Goal: Find specific page/section: Find specific page/section

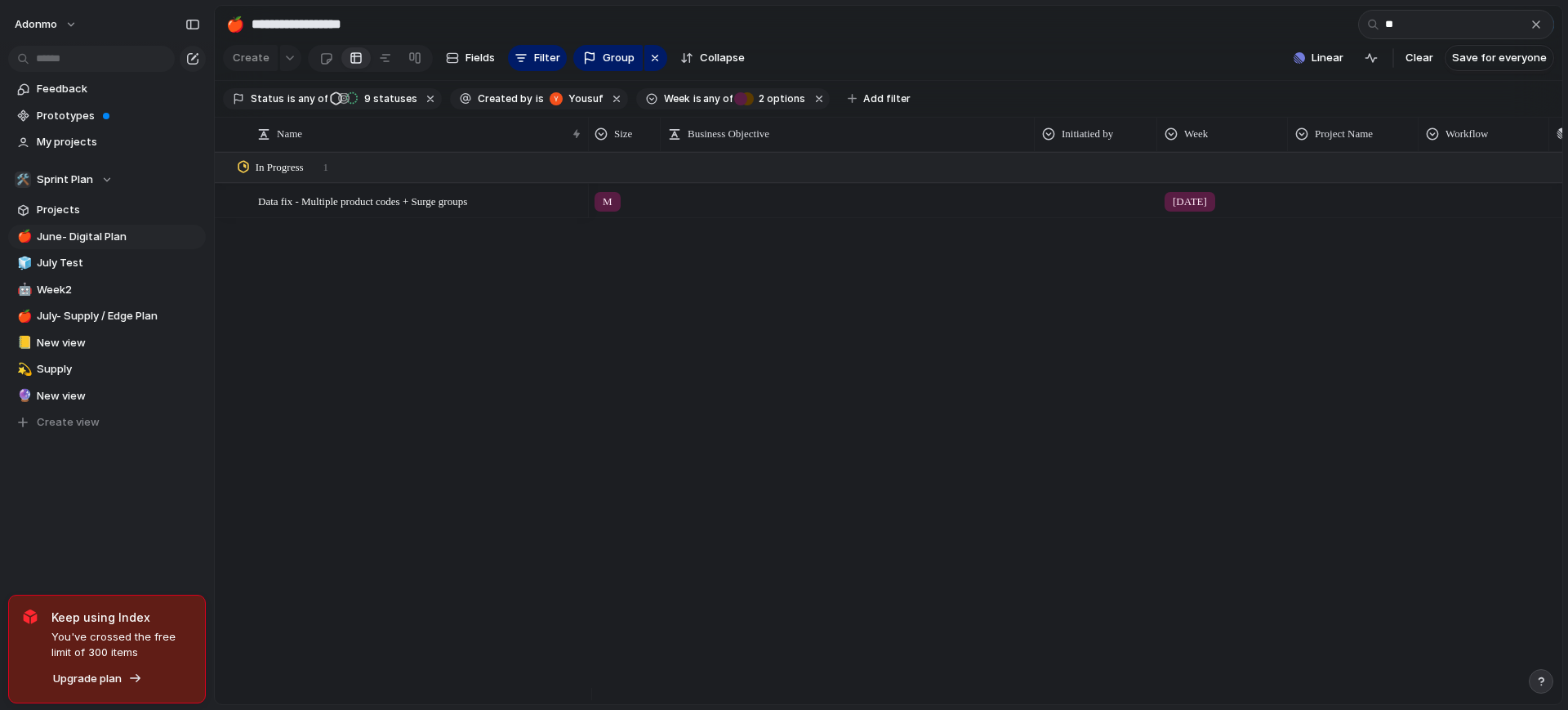
type input "*"
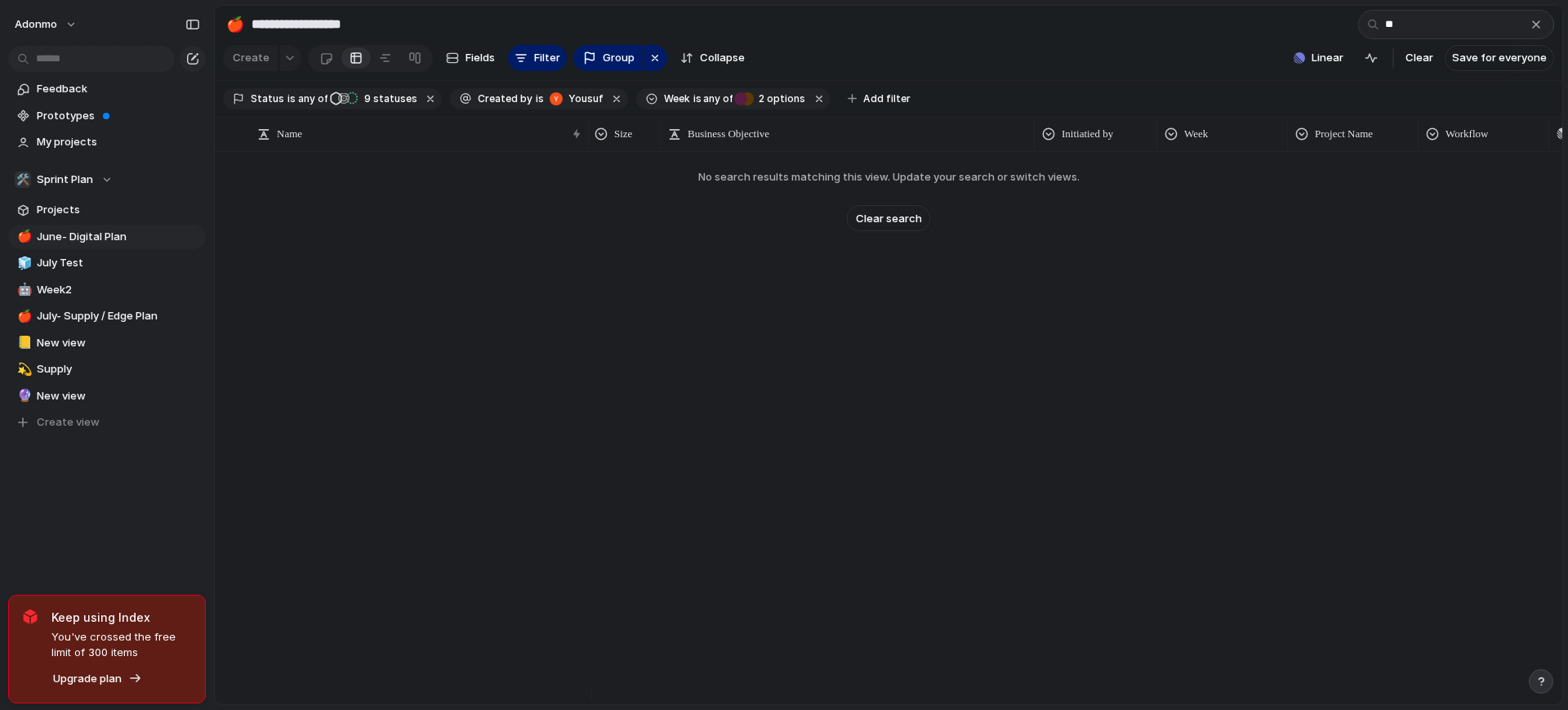
type input "*"
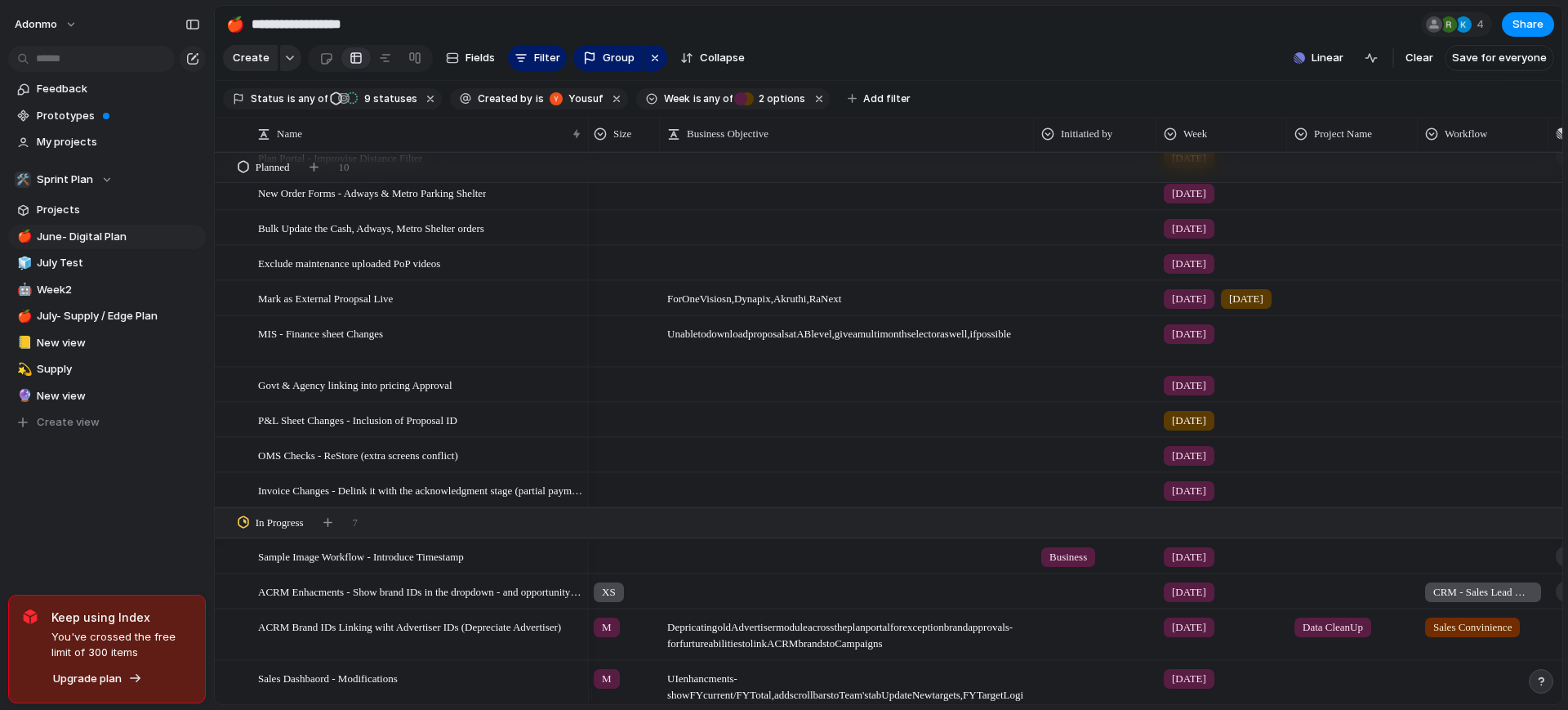
scroll to position [0, 39]
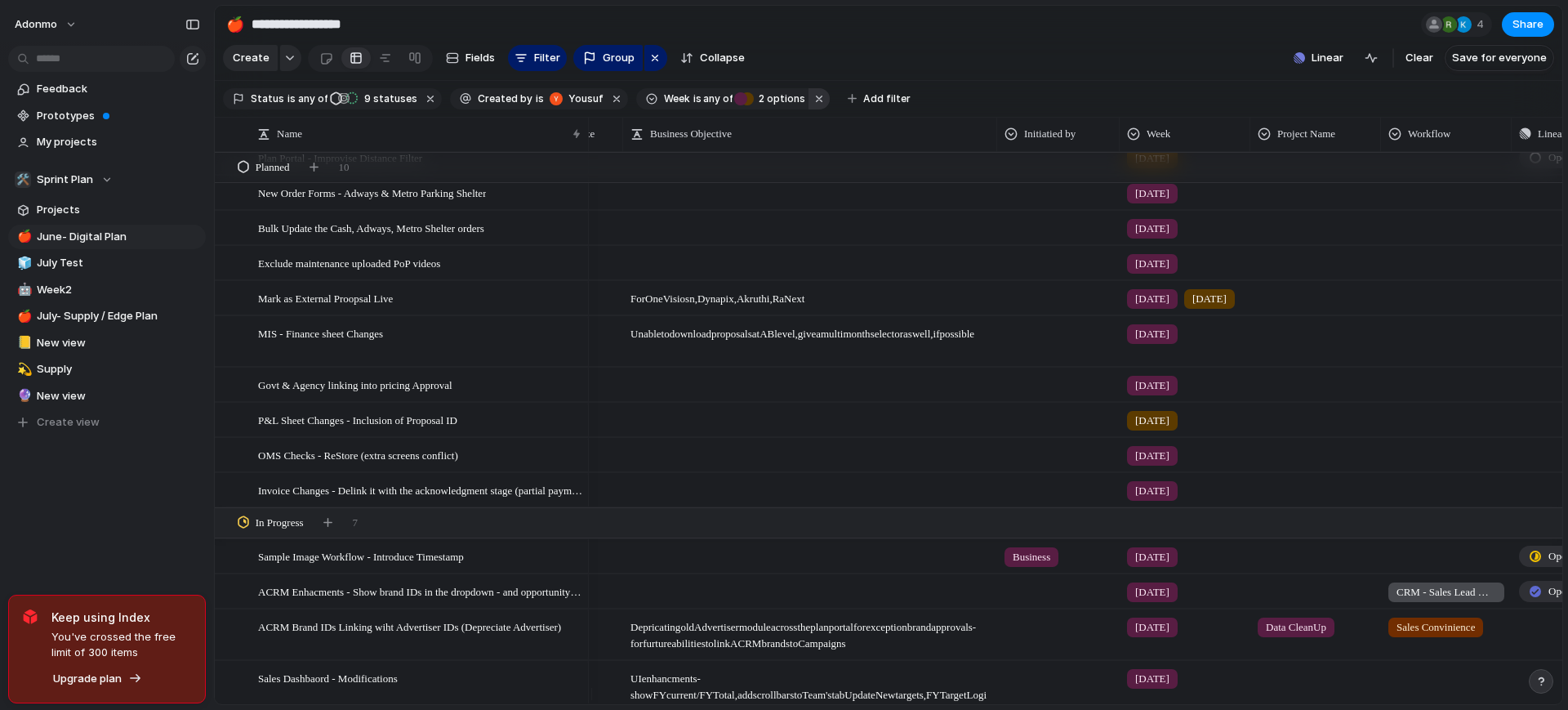
click at [809, 105] on button "button" at bounding box center [819, 99] width 21 height 21
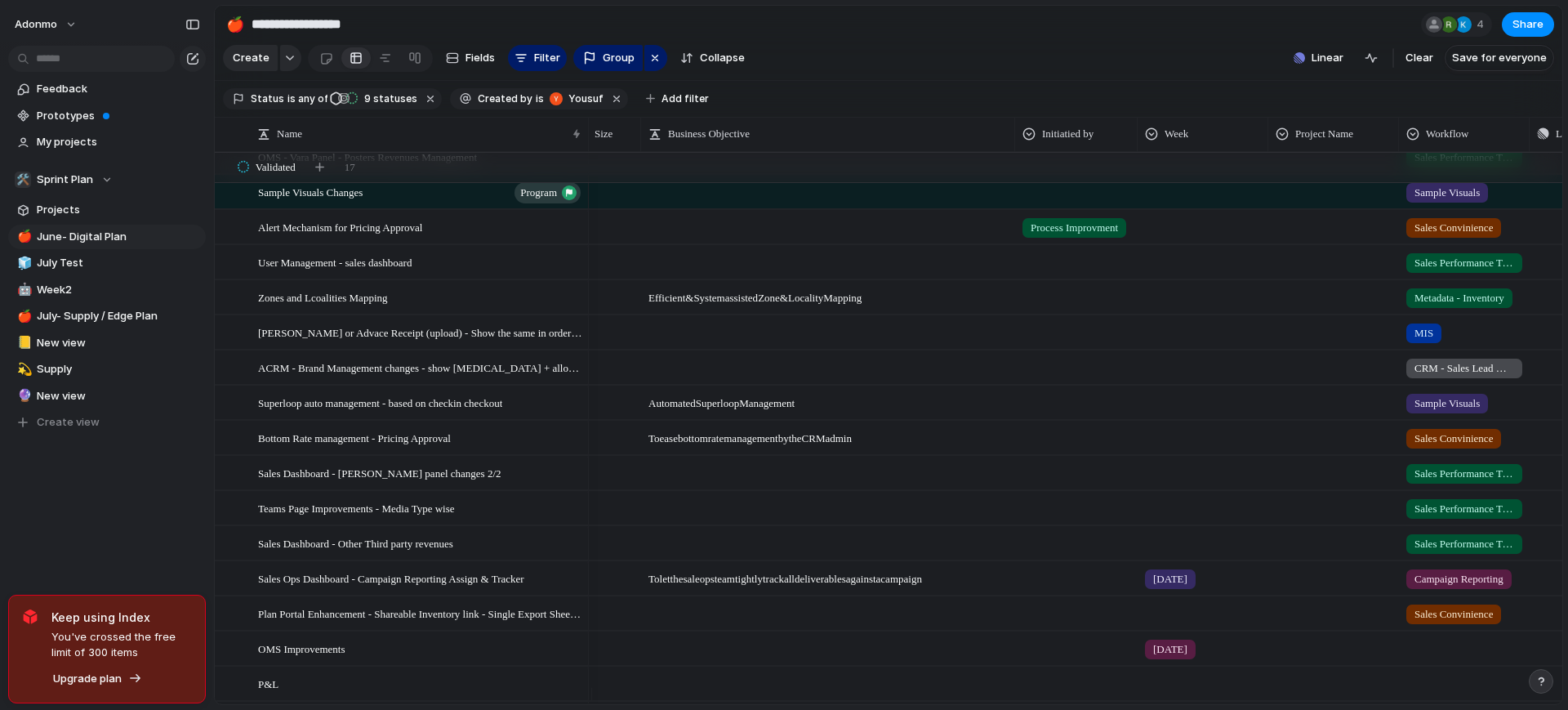
scroll to position [540, 0]
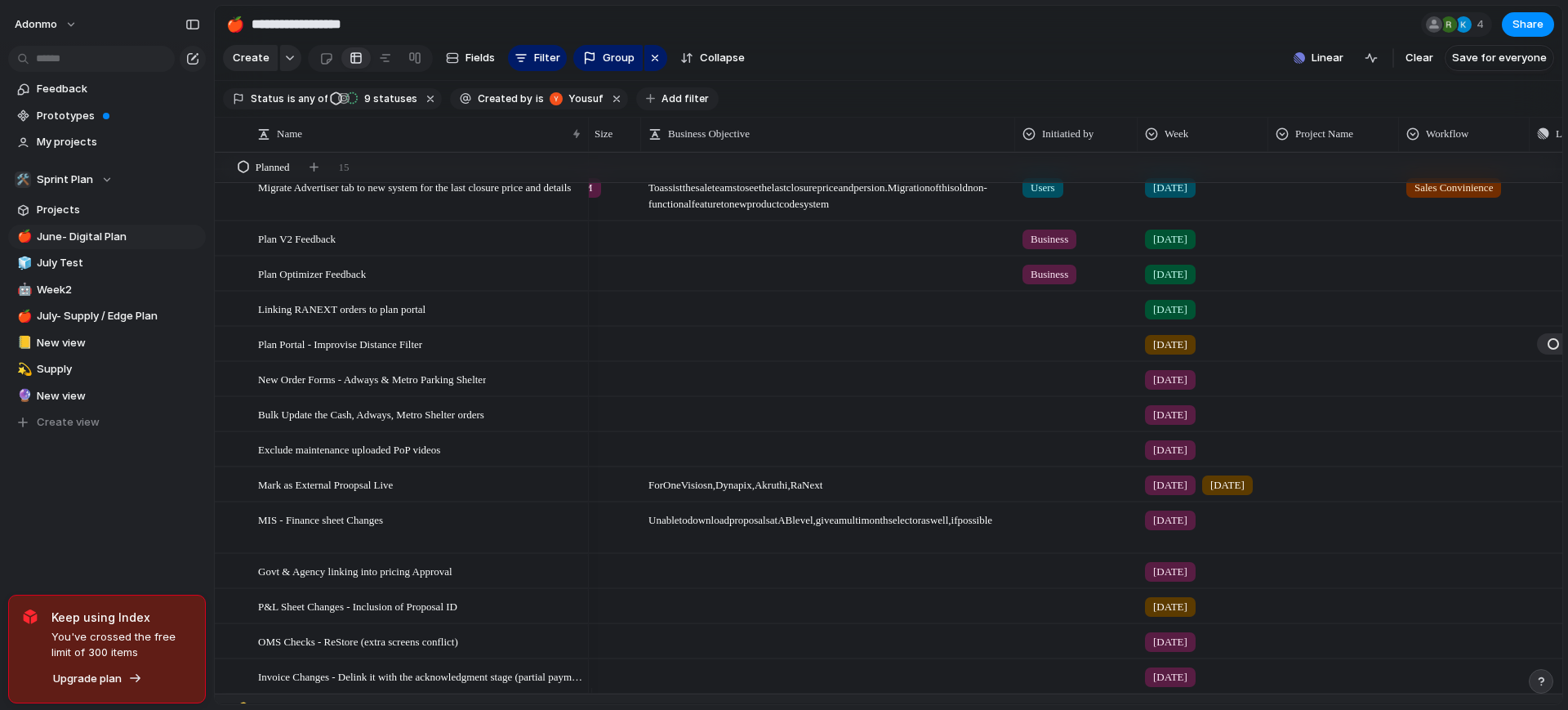
click at [661, 106] on span "Add filter" at bounding box center [685, 99] width 48 height 15
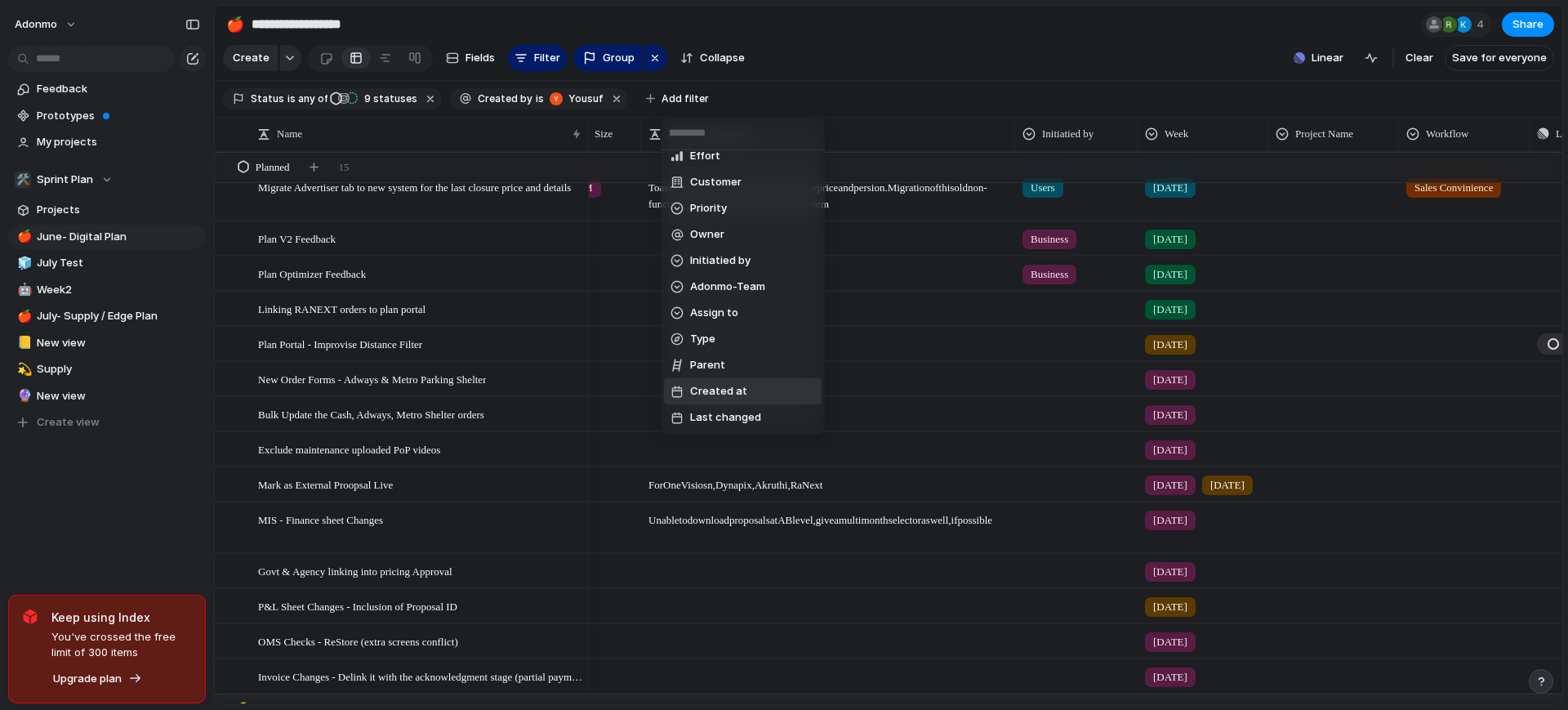
click at [732, 392] on span "Created at" at bounding box center [718, 391] width 57 height 17
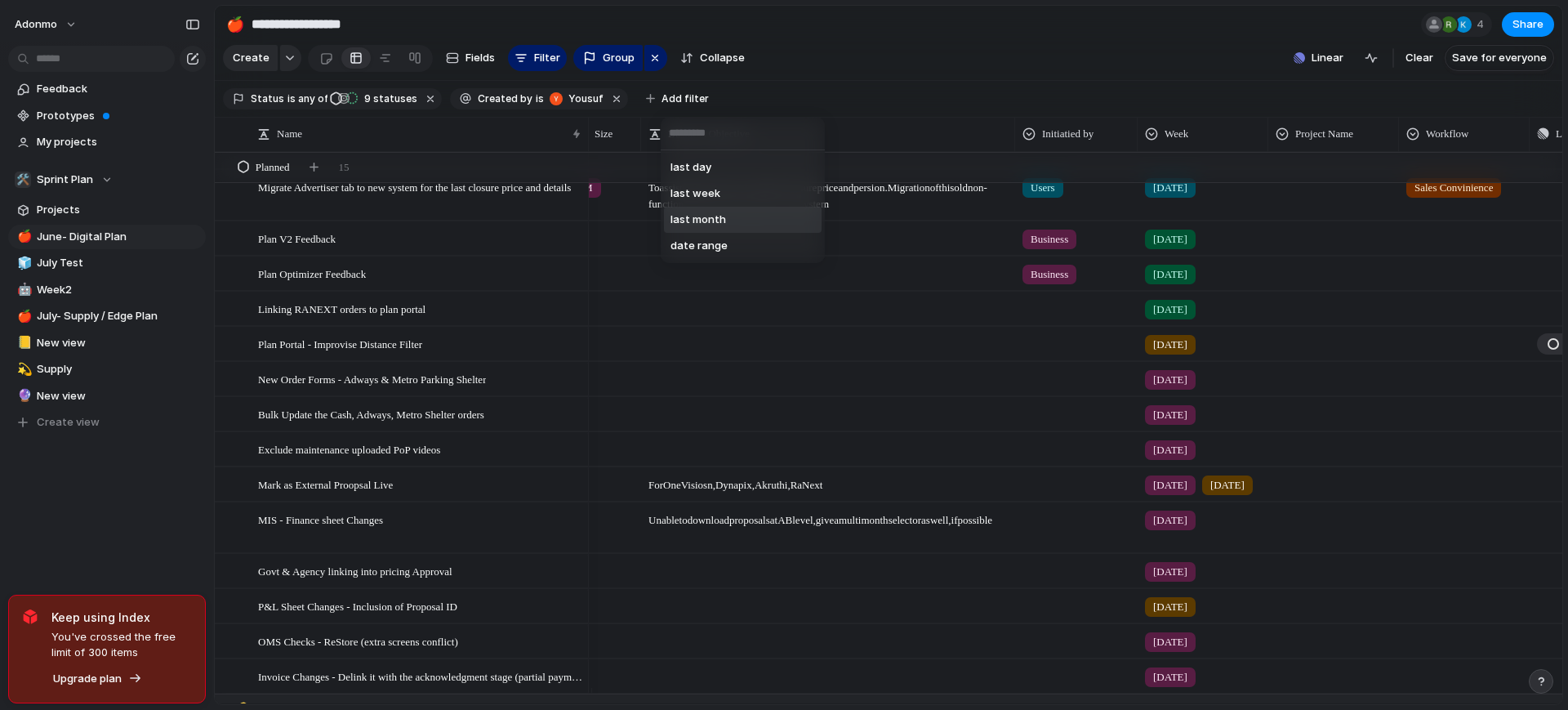
click at [758, 220] on li "last month" at bounding box center [743, 220] width 158 height 26
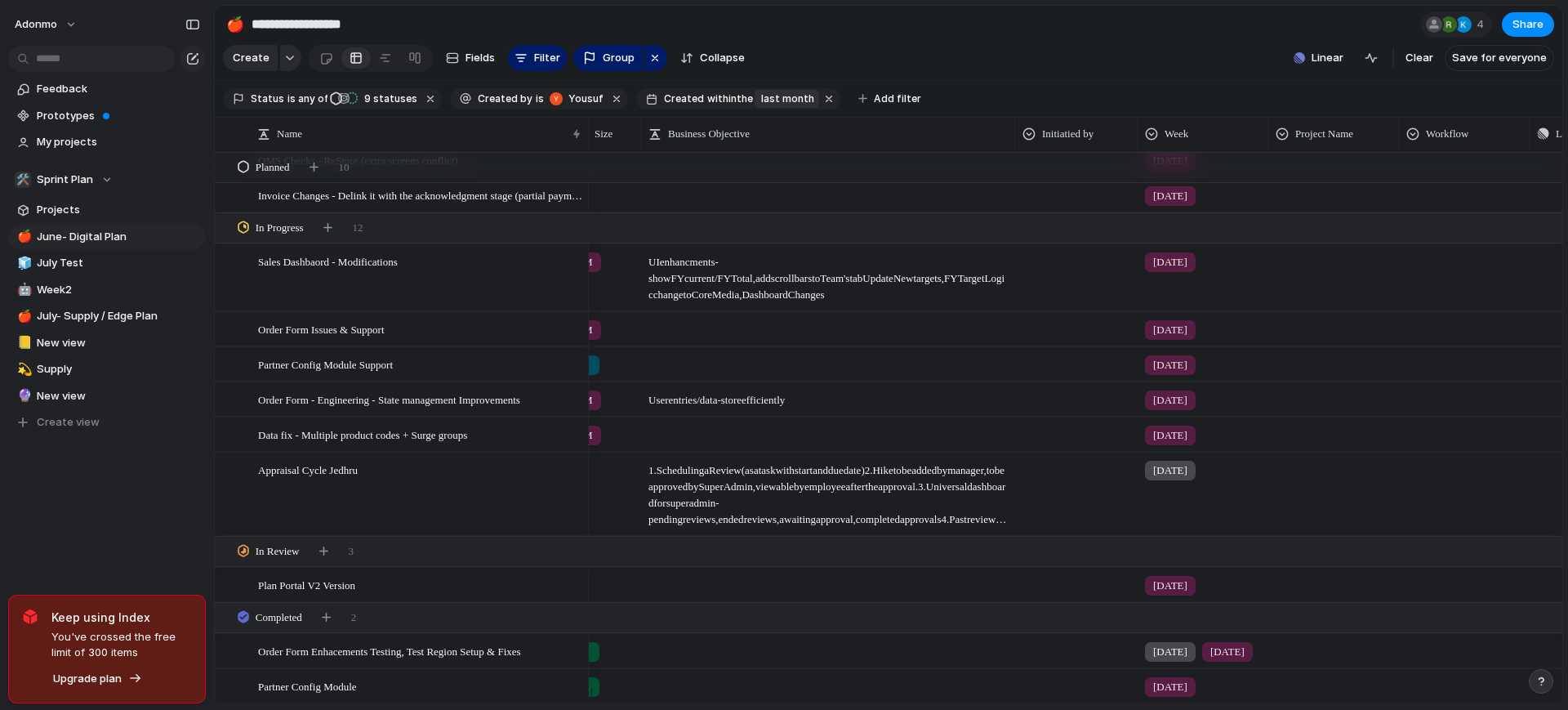
click at [762, 105] on span "last month" at bounding box center [788, 99] width 53 height 15
click at [789, 250] on li "date range" at bounding box center [844, 241] width 158 height 26
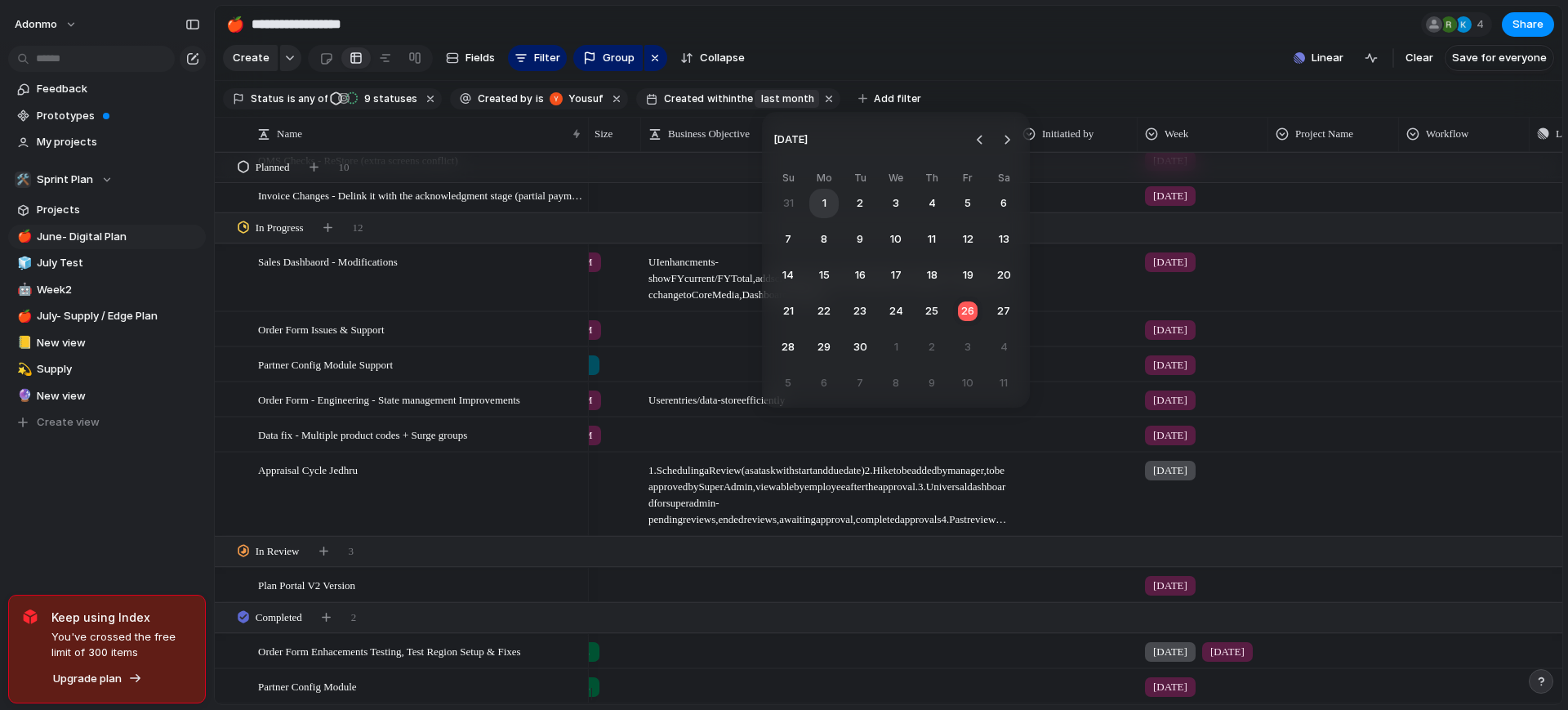
click at [833, 206] on button "1" at bounding box center [824, 203] width 29 height 29
click at [966, 314] on button "26" at bounding box center [968, 311] width 32 height 32
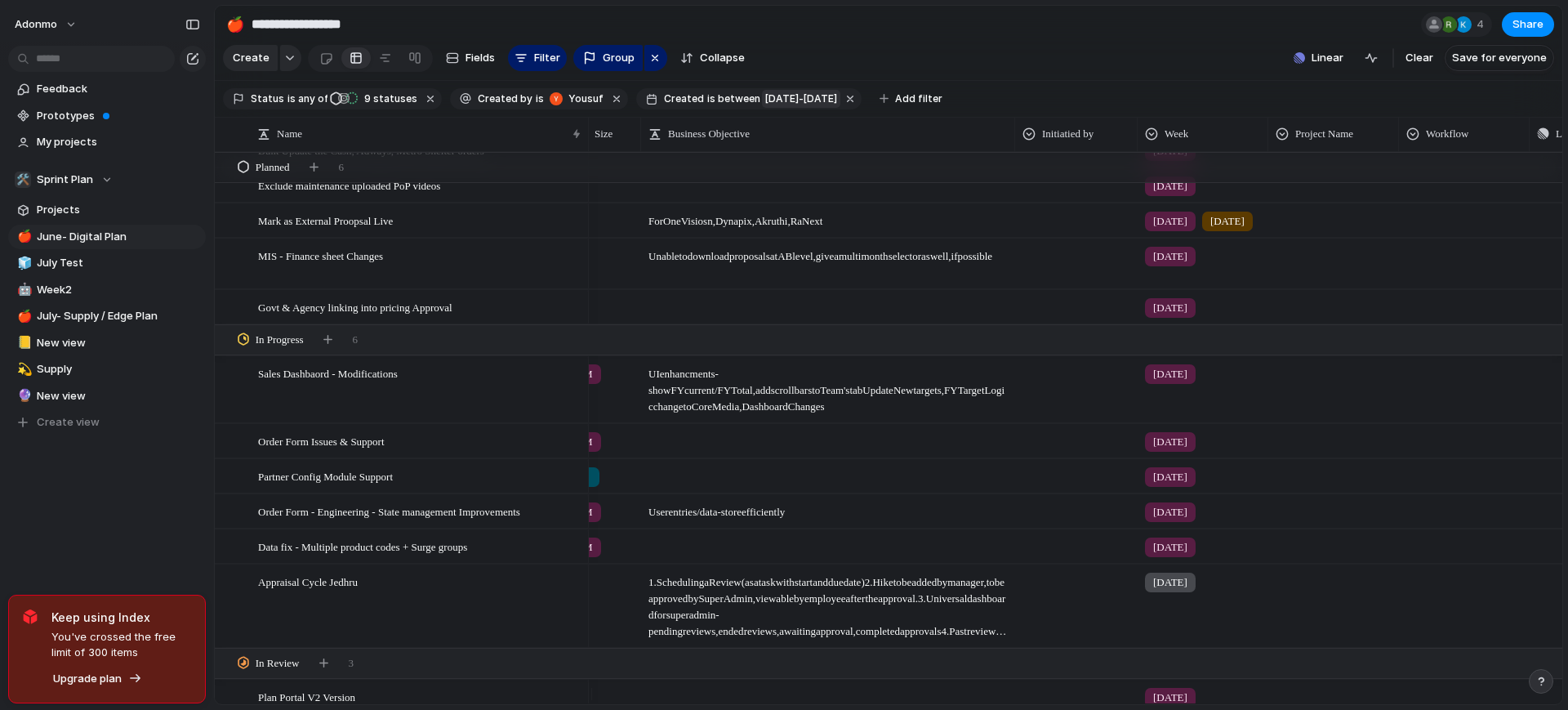
click at [706, 604] on span "1. Scheduling a Review (as a task with start and due date) 2. Hike to be added …" at bounding box center [828, 602] width 372 height 74
click at [510, 626] on div "Appraisal Cycle Jedhru" at bounding box center [421, 607] width 325 height 83
click at [755, 609] on span "1. Scheduling a Review (as a task with start and due date) 2. Hike to be added …" at bounding box center [828, 602] width 372 height 74
